Goal: Transaction & Acquisition: Purchase product/service

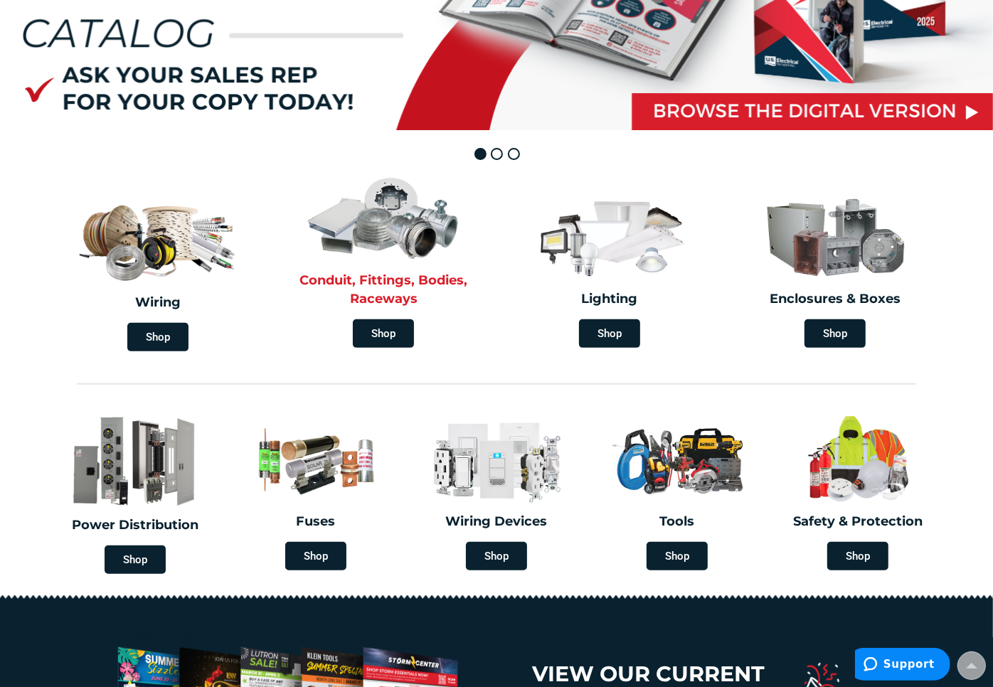
click at [406, 297] on h2 "Conduit, Fittings, Bodies, Raceways" at bounding box center [384, 290] width 205 height 36
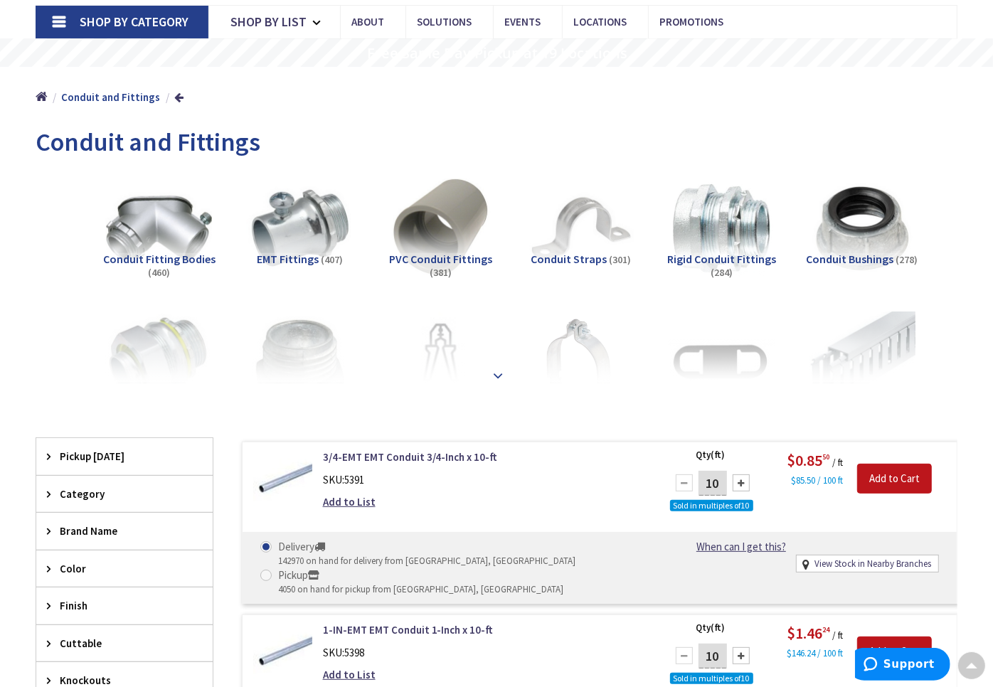
scroll to position [91, 0]
click at [487, 375] on div at bounding box center [496, 344] width 850 height 78
click at [502, 368] on strong at bounding box center [497, 376] width 17 height 16
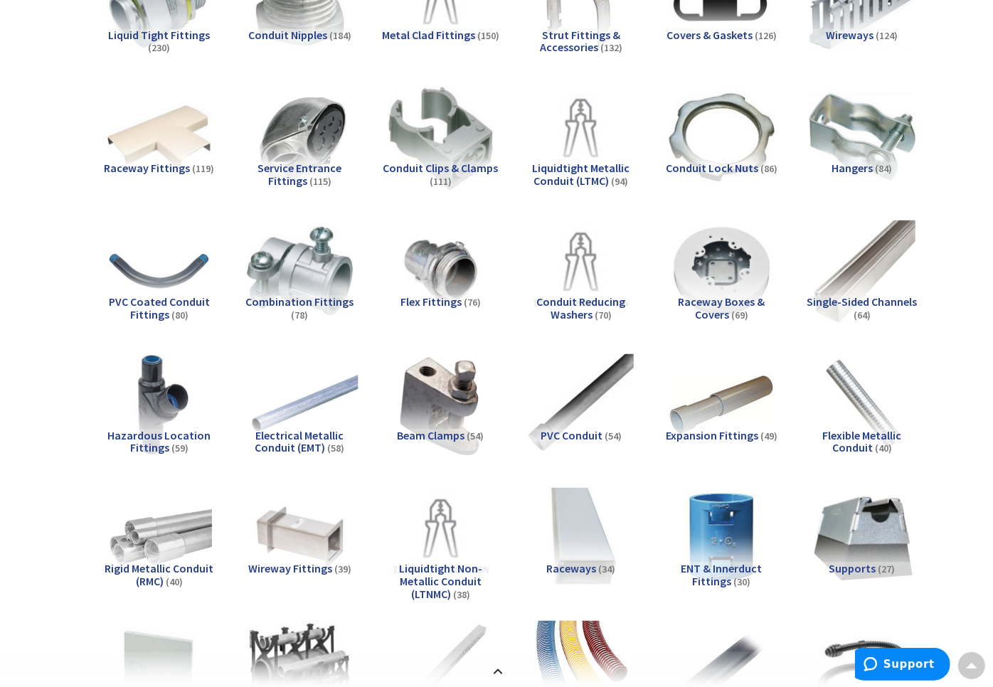
scroll to position [447, 0]
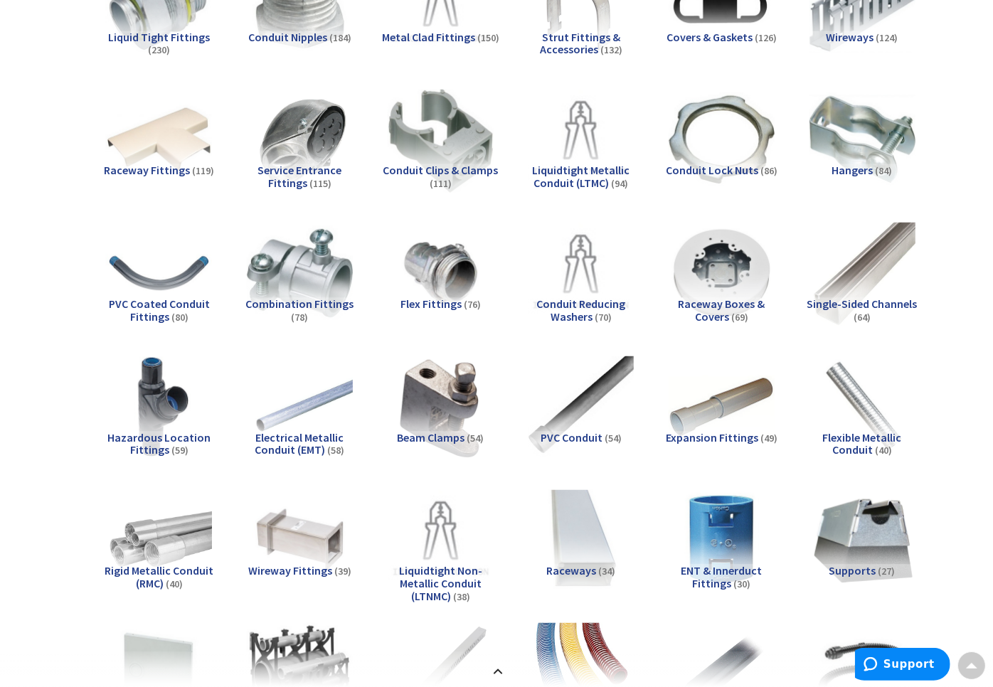
click at [294, 307] on span "Combination Fittings" at bounding box center [299, 304] width 108 height 14
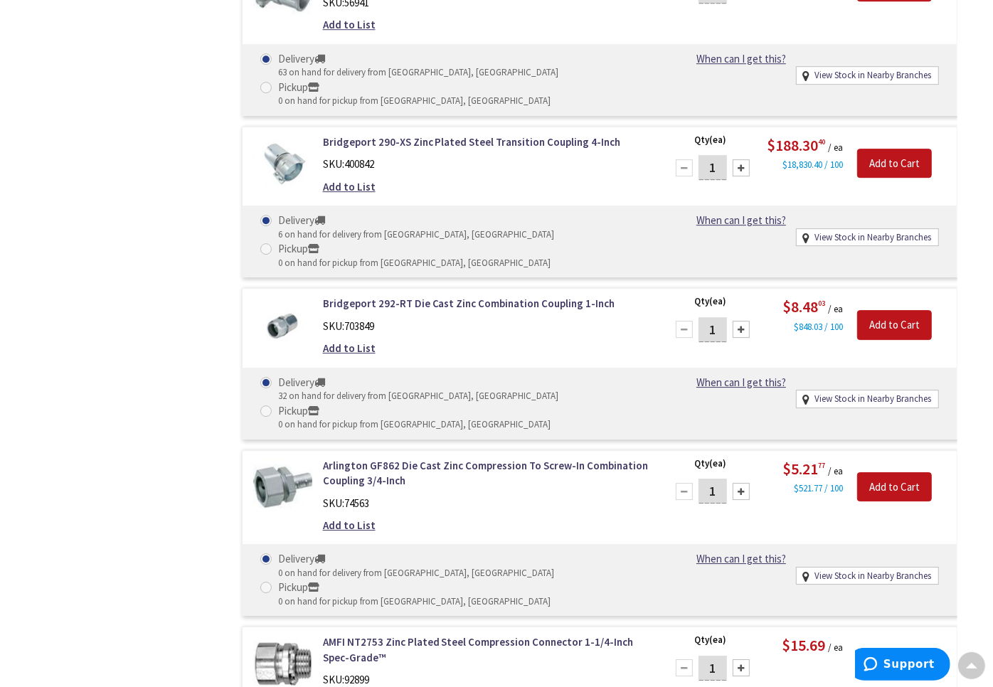
scroll to position [7098, 0]
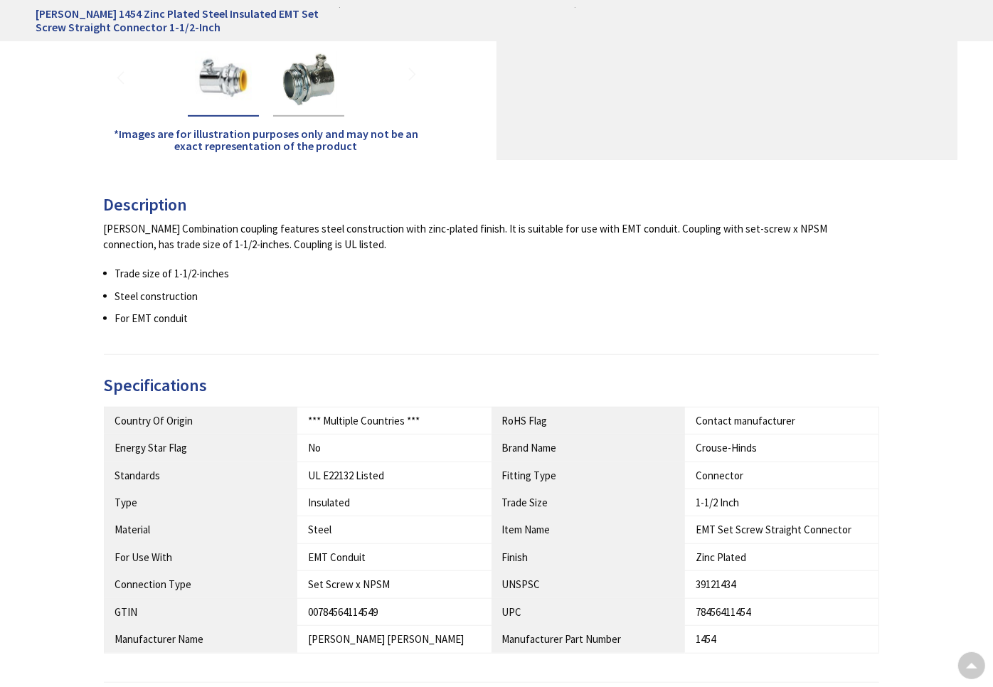
scroll to position [711, 0]
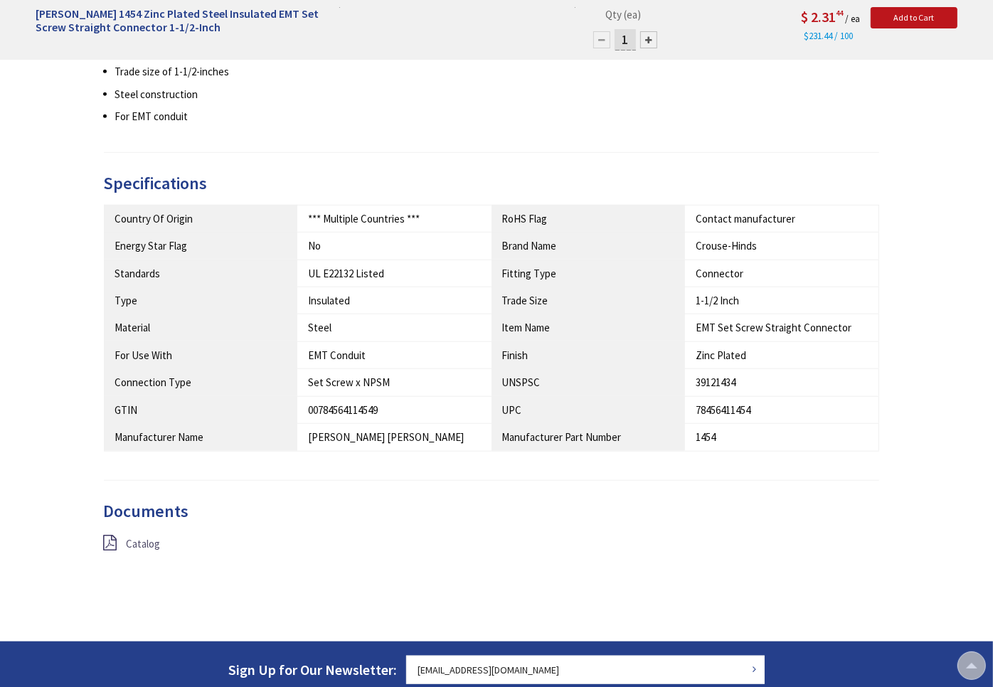
click at [130, 541] on span "Catalog" at bounding box center [144, 544] width 34 height 14
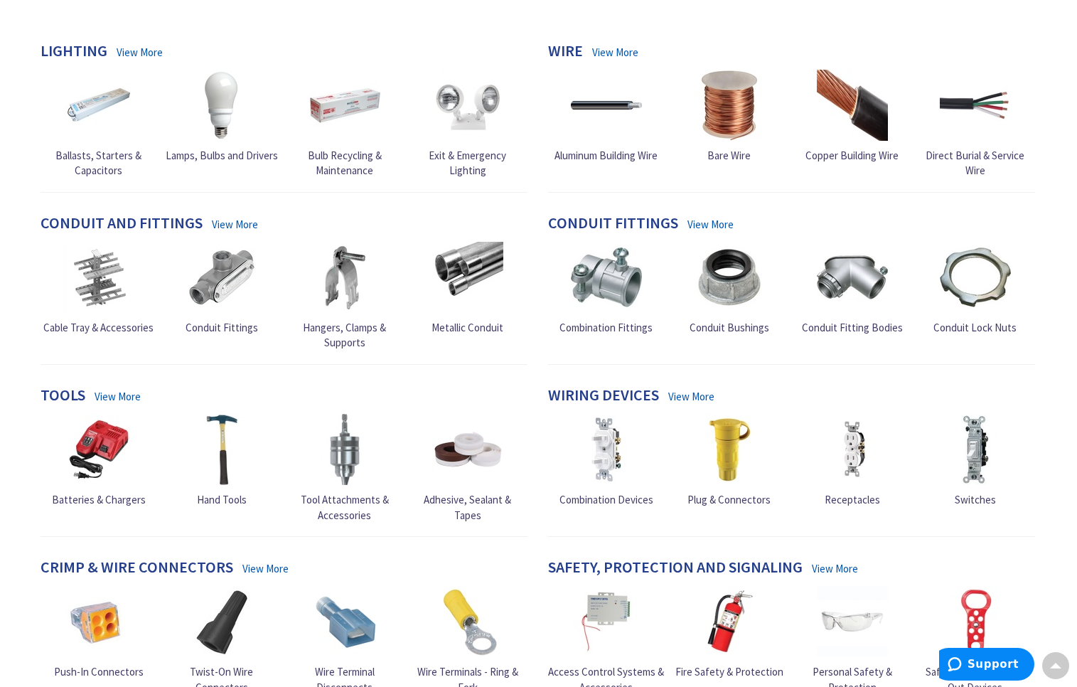
scroll to position [407, 0]
click at [617, 304] on link "Combination Fittings" at bounding box center [606, 287] width 93 height 93
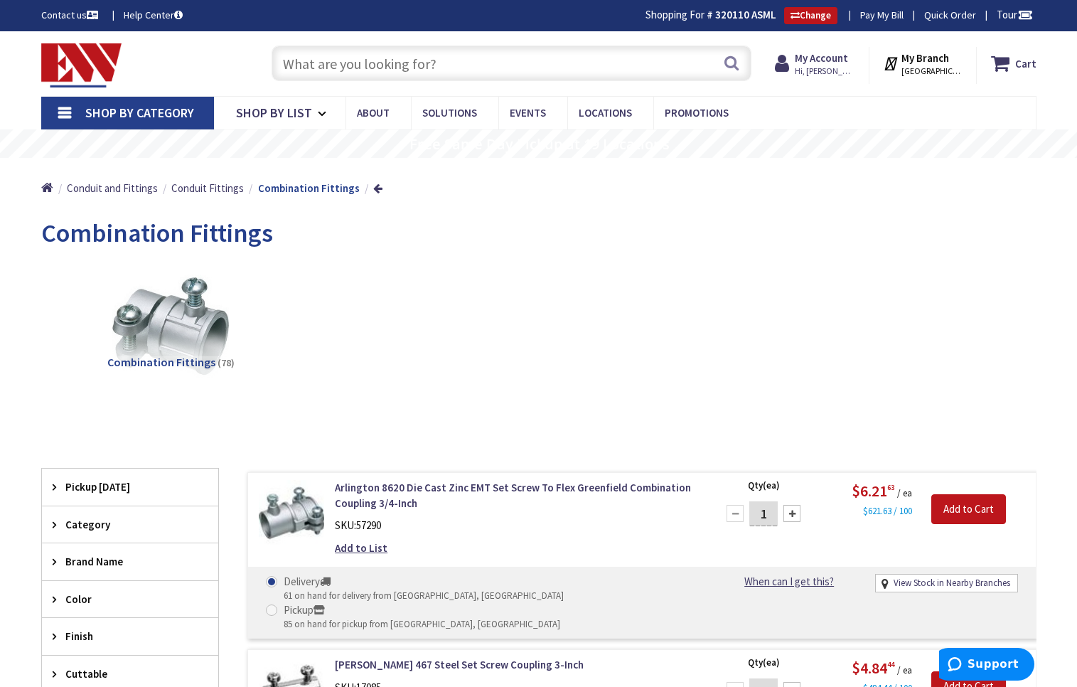
click at [388, 63] on input "text" at bounding box center [512, 64] width 480 height 36
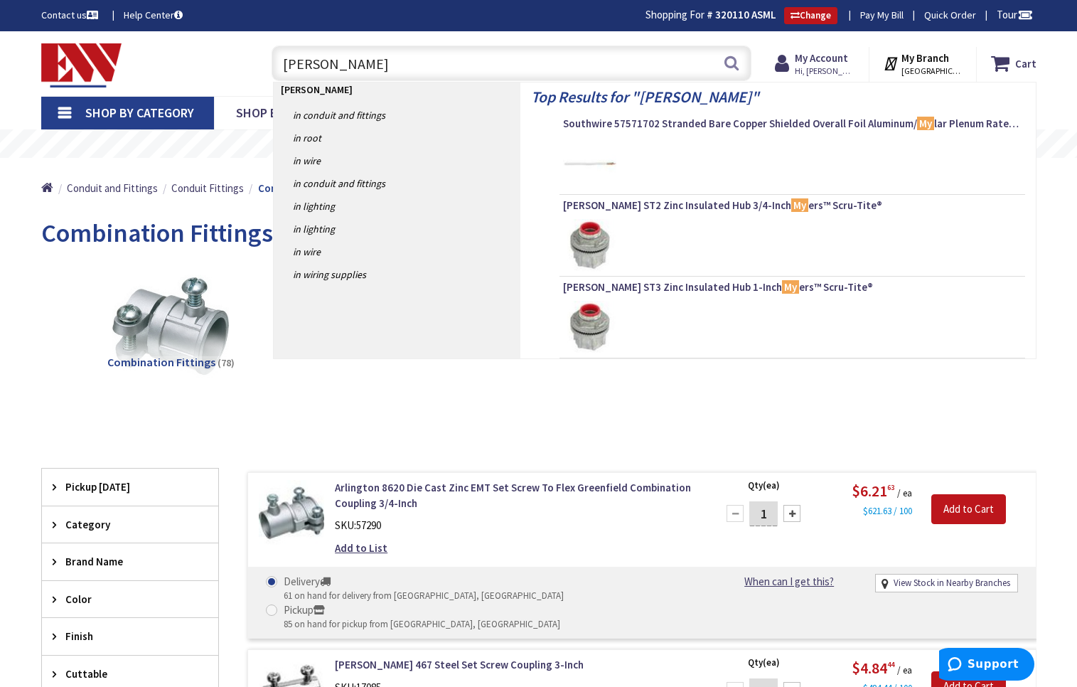
type input "myers"
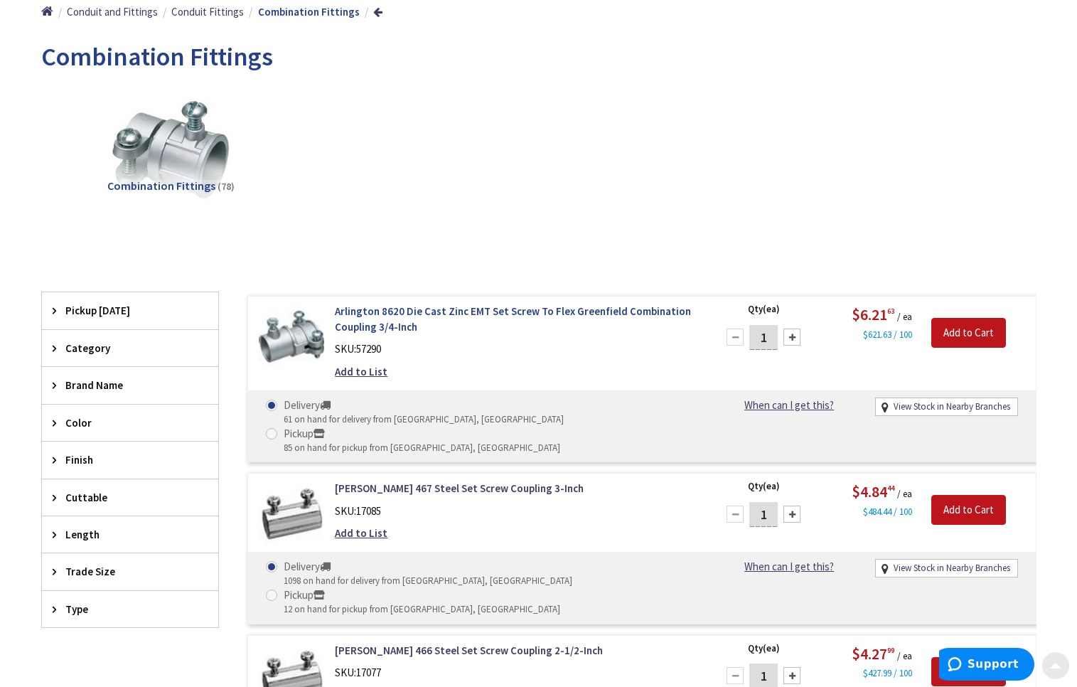
scroll to position [178, 0]
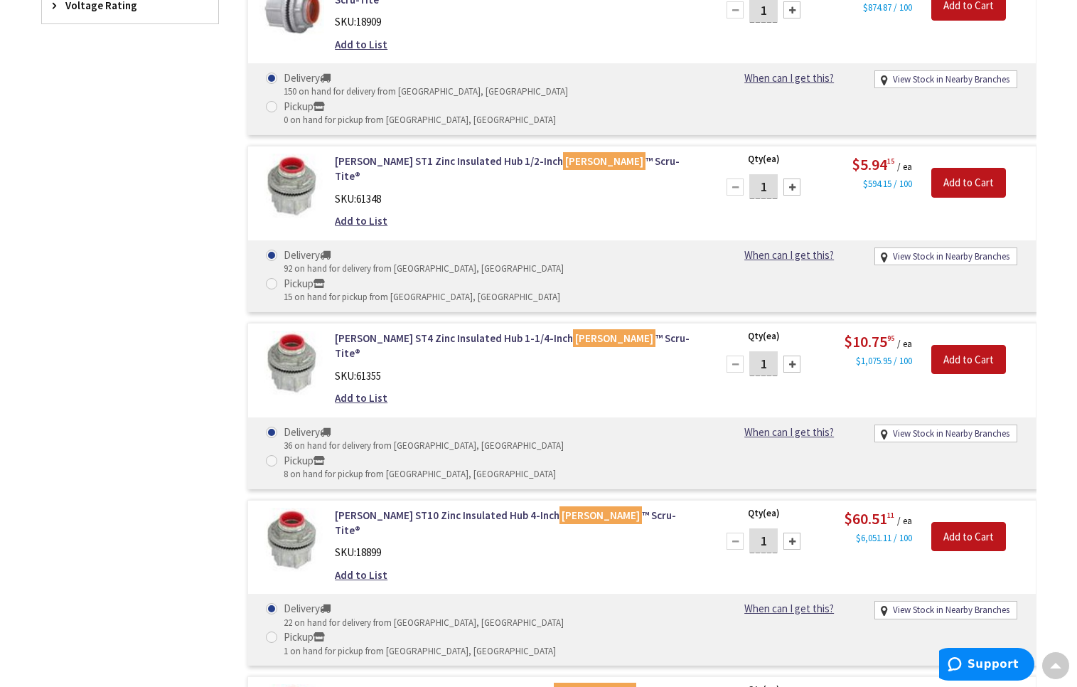
scroll to position [1067, 0]
